Goal: Information Seeking & Learning: Check status

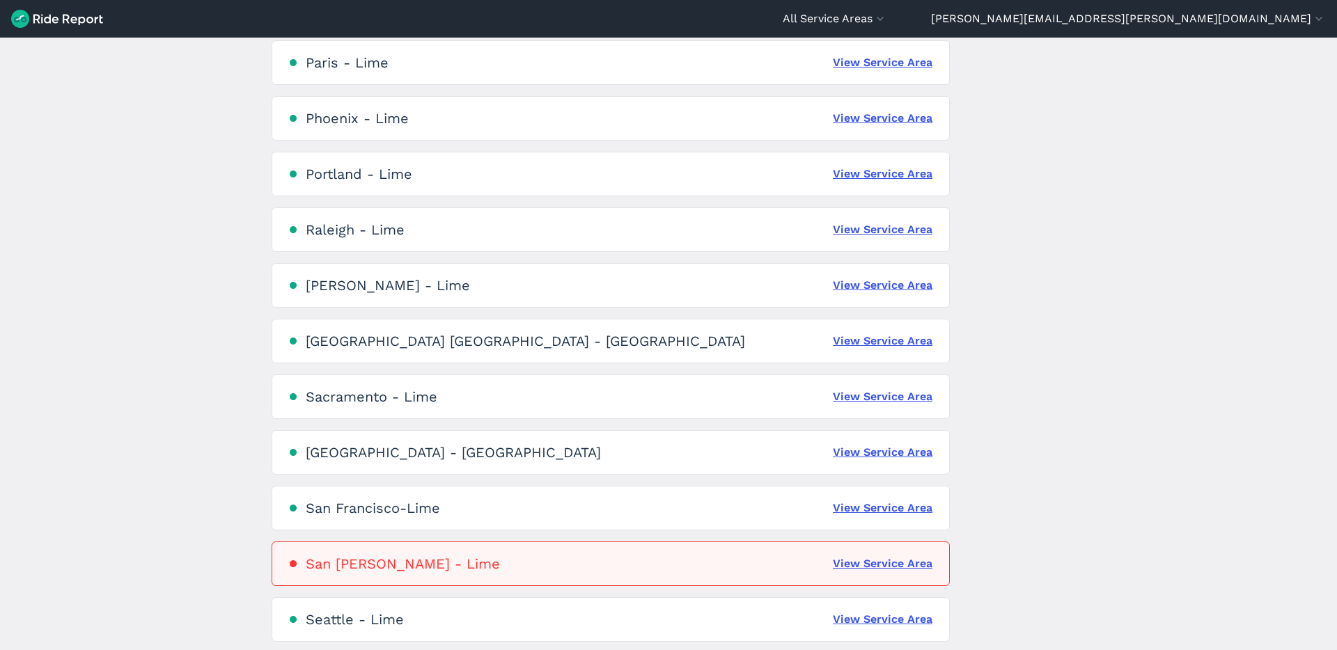
scroll to position [2344, 0]
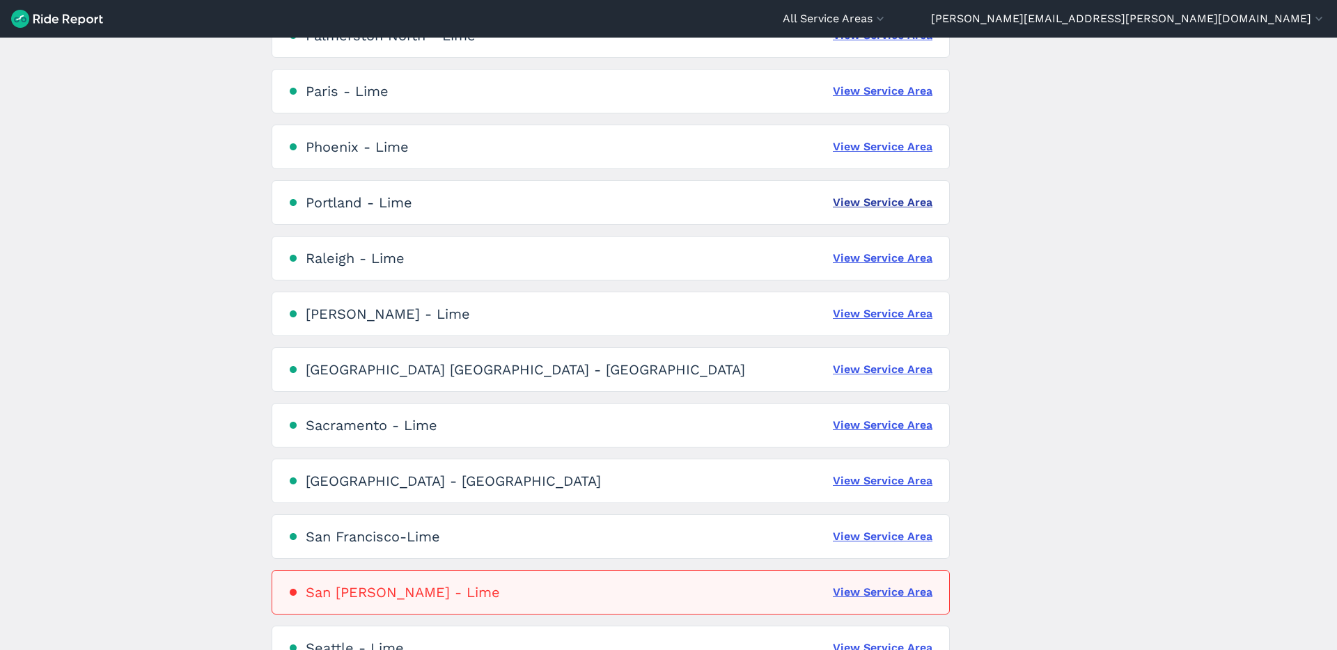
click at [861, 199] on link "View Service Area" at bounding box center [883, 202] width 100 height 17
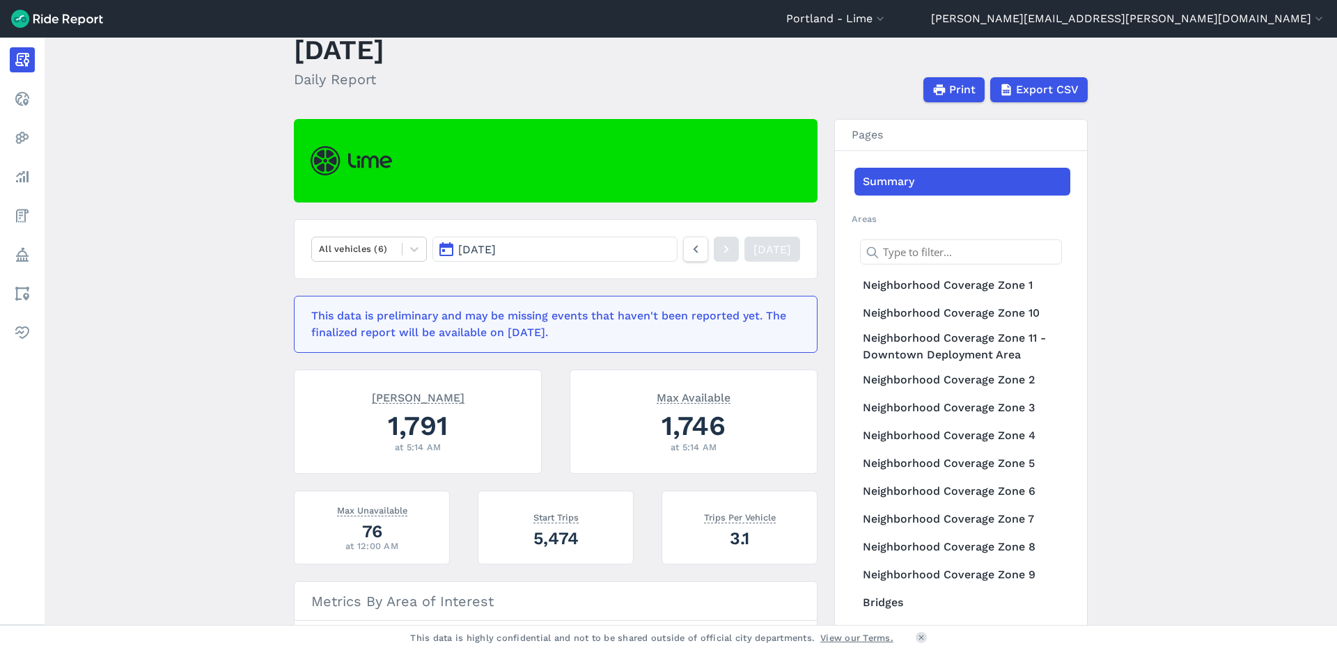
scroll to position [70, 0]
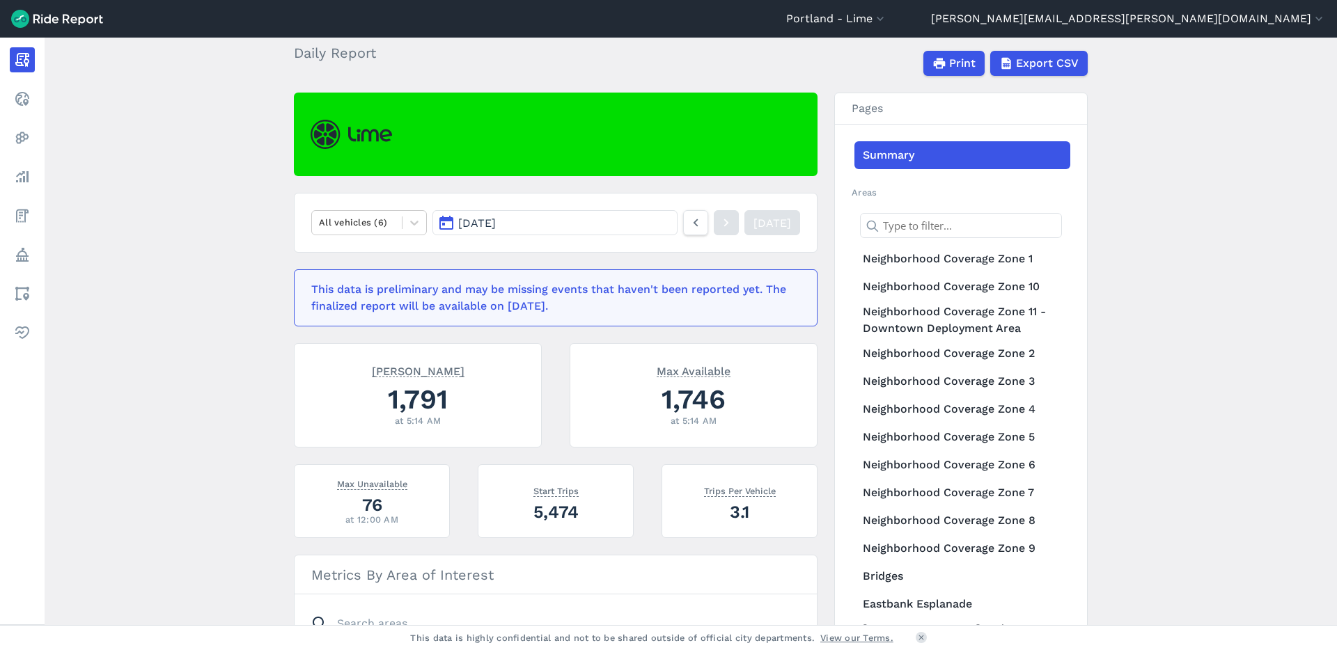
click at [610, 215] on button "[DATE]" at bounding box center [554, 222] width 245 height 25
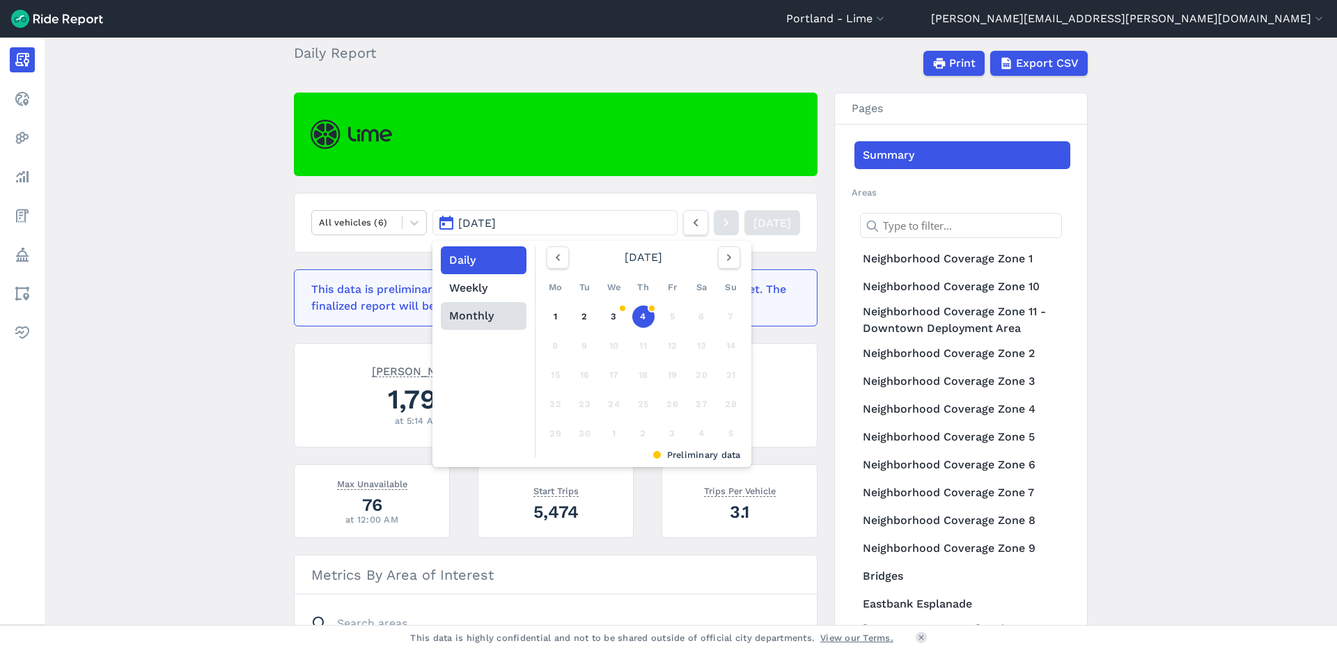
click at [466, 303] on button "Monthly" at bounding box center [484, 316] width 86 height 28
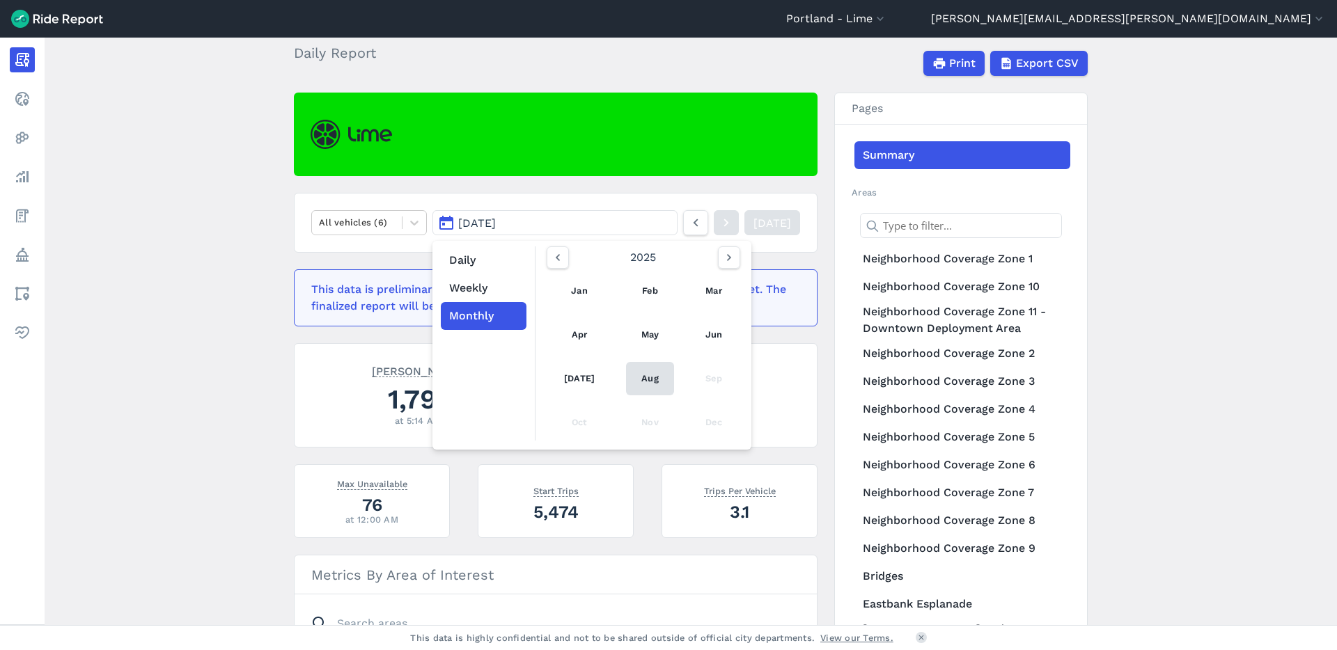
click at [656, 384] on link "Aug" at bounding box center [650, 378] width 48 height 33
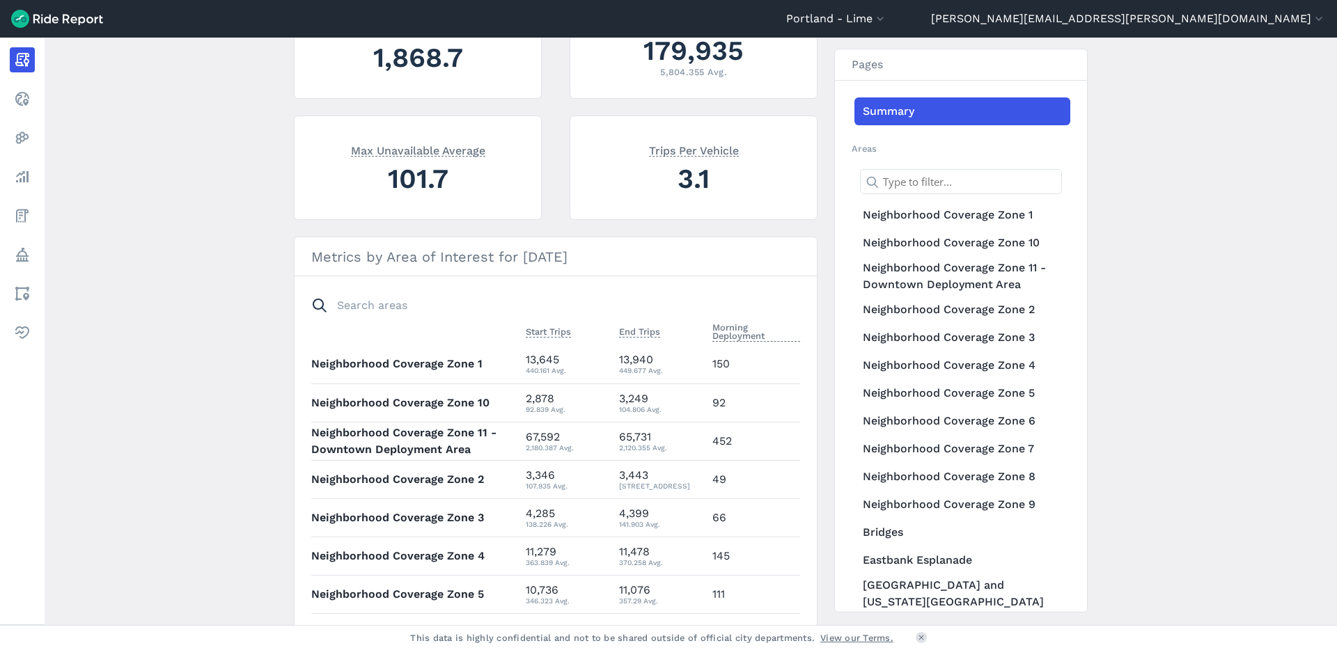
scroll to position [411, 0]
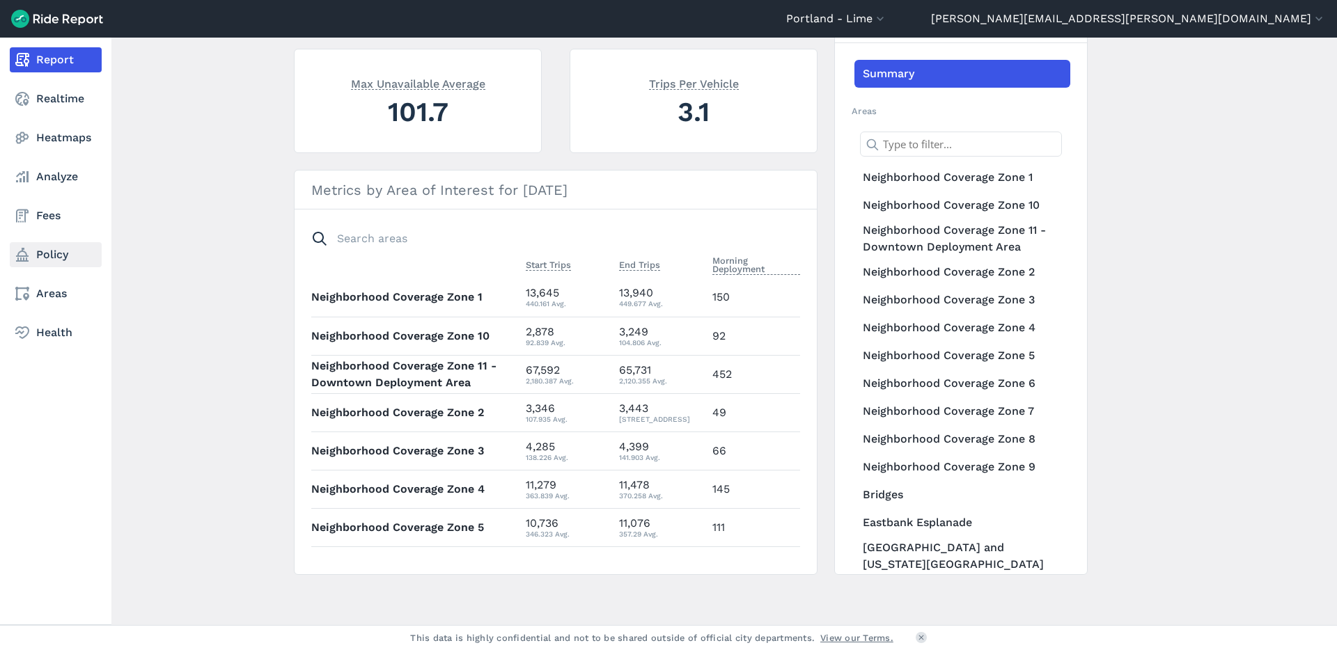
click at [29, 256] on icon at bounding box center [22, 254] width 17 height 17
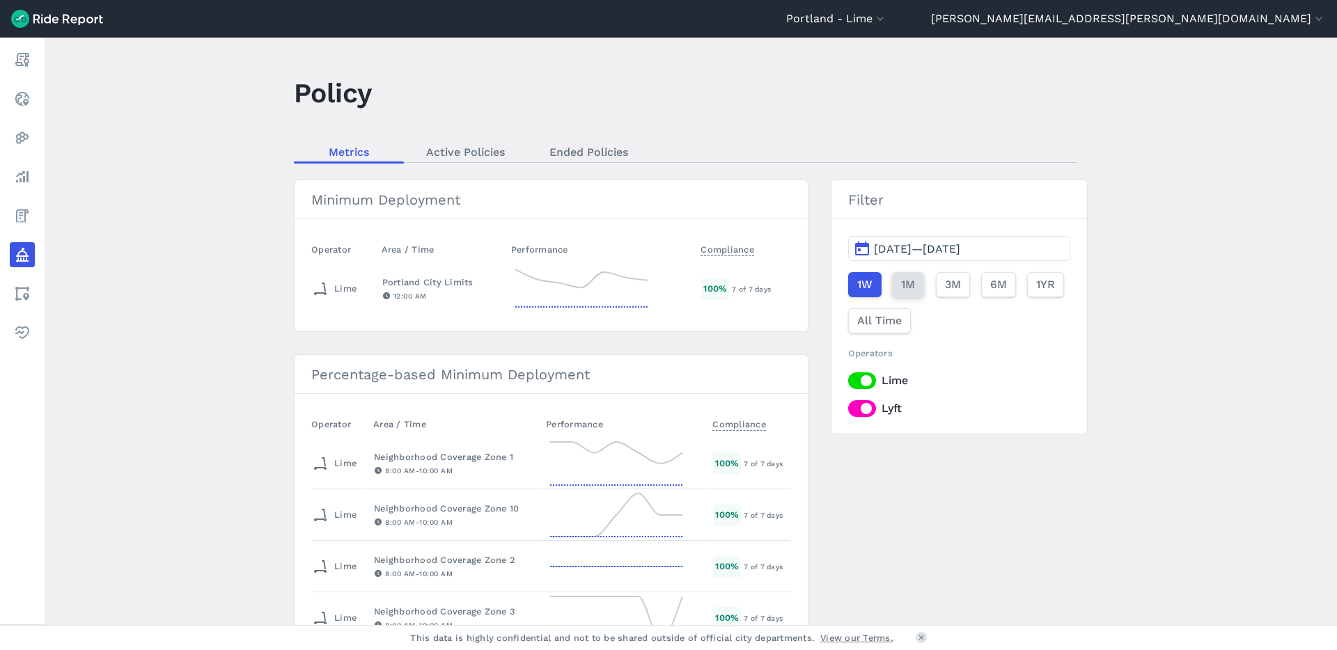
click at [901, 291] on span "1M" at bounding box center [908, 284] width 14 height 17
click at [960, 251] on span "[DATE]—[DATE]" at bounding box center [917, 248] width 86 height 13
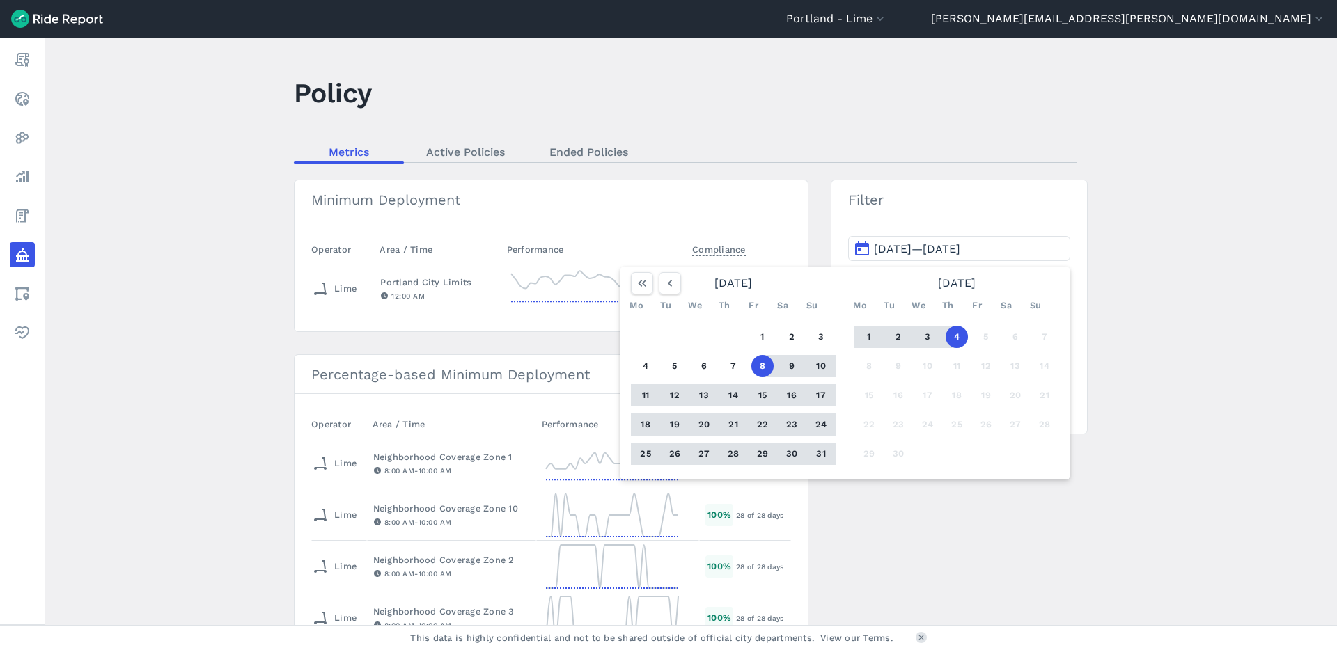
drag, startPoint x: 756, startPoint y: 332, endPoint x: 816, endPoint y: 446, distance: 128.3
click at [816, 446] on div "1 2 3 4 5 6 7 8 9 10 11 12 13 14 15 16 17 18 19 20 21 22 23 24 25 26 27 28 29 3…" at bounding box center [733, 395] width 216 height 157
click at [760, 340] on button "1" at bounding box center [762, 337] width 22 height 22
click at [824, 459] on button "31" at bounding box center [821, 454] width 22 height 22
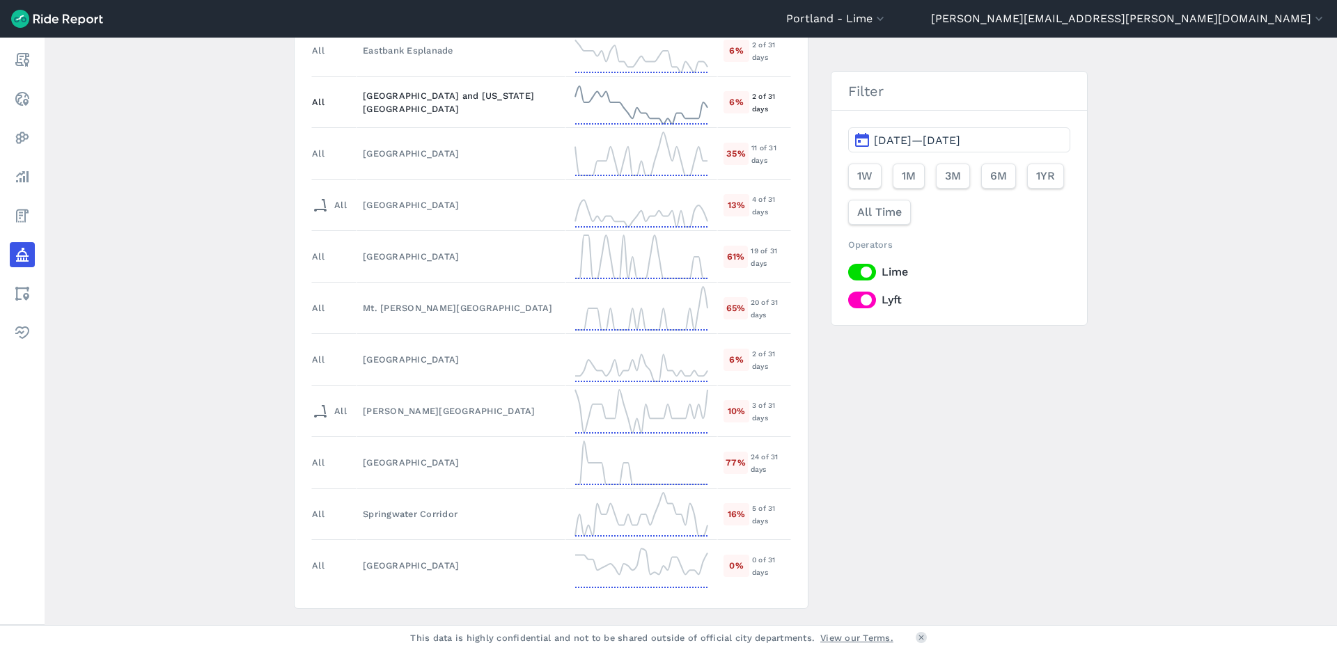
scroll to position [1538, 0]
